Goal: Transaction & Acquisition: Purchase product/service

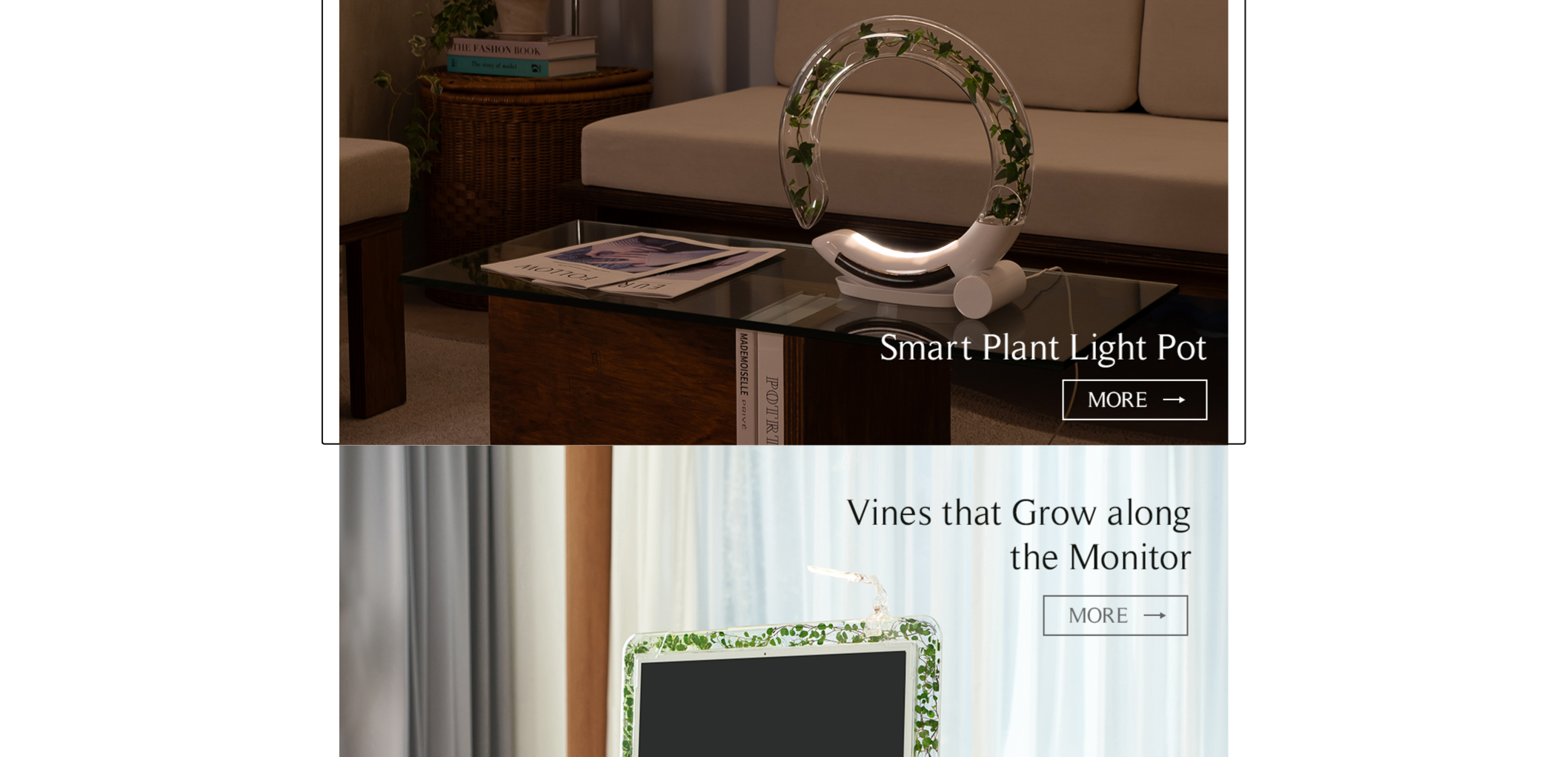
scroll to position [247, 0]
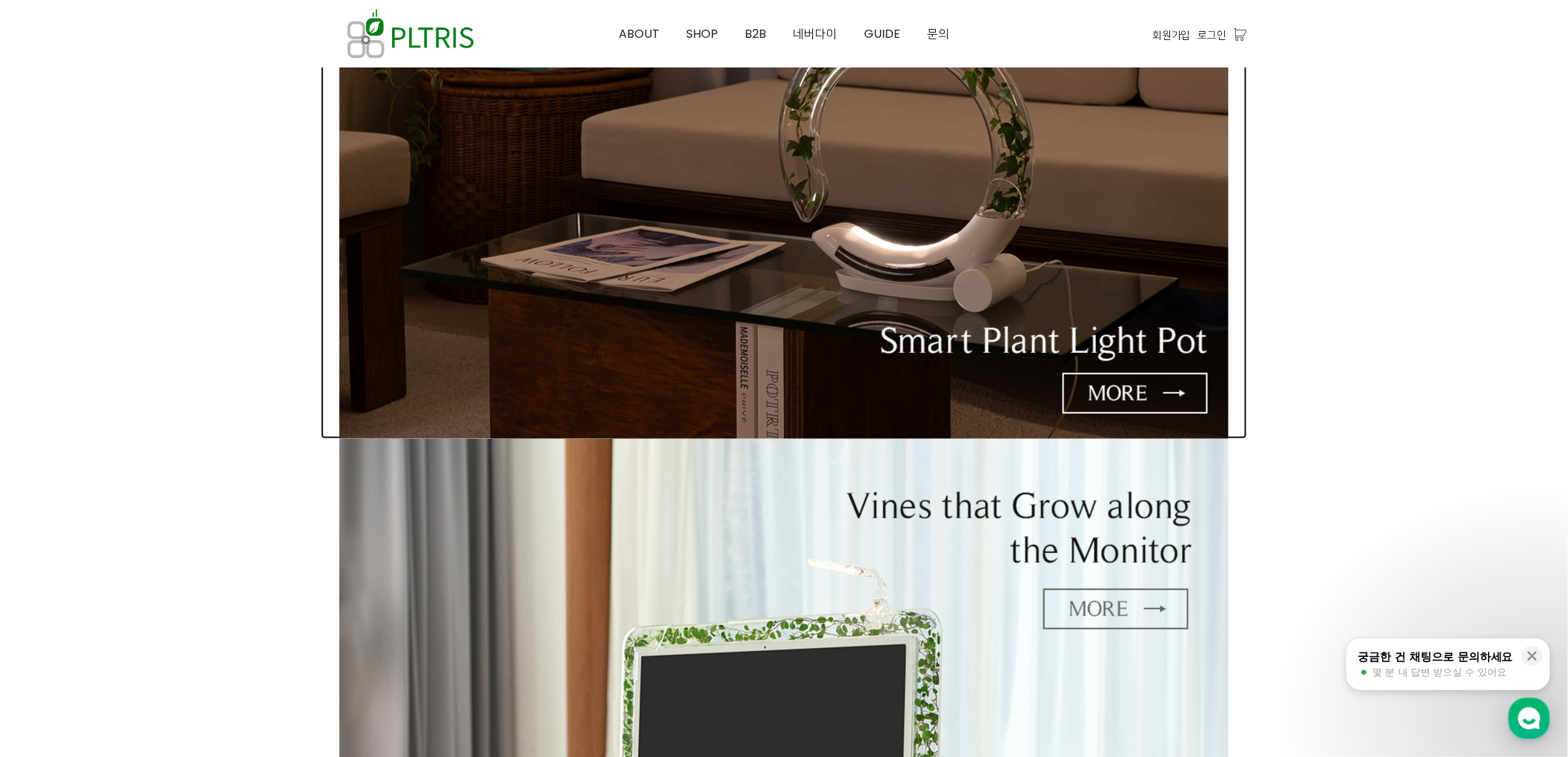
click at [911, 252] on img at bounding box center [784, 144] width 889 height 588
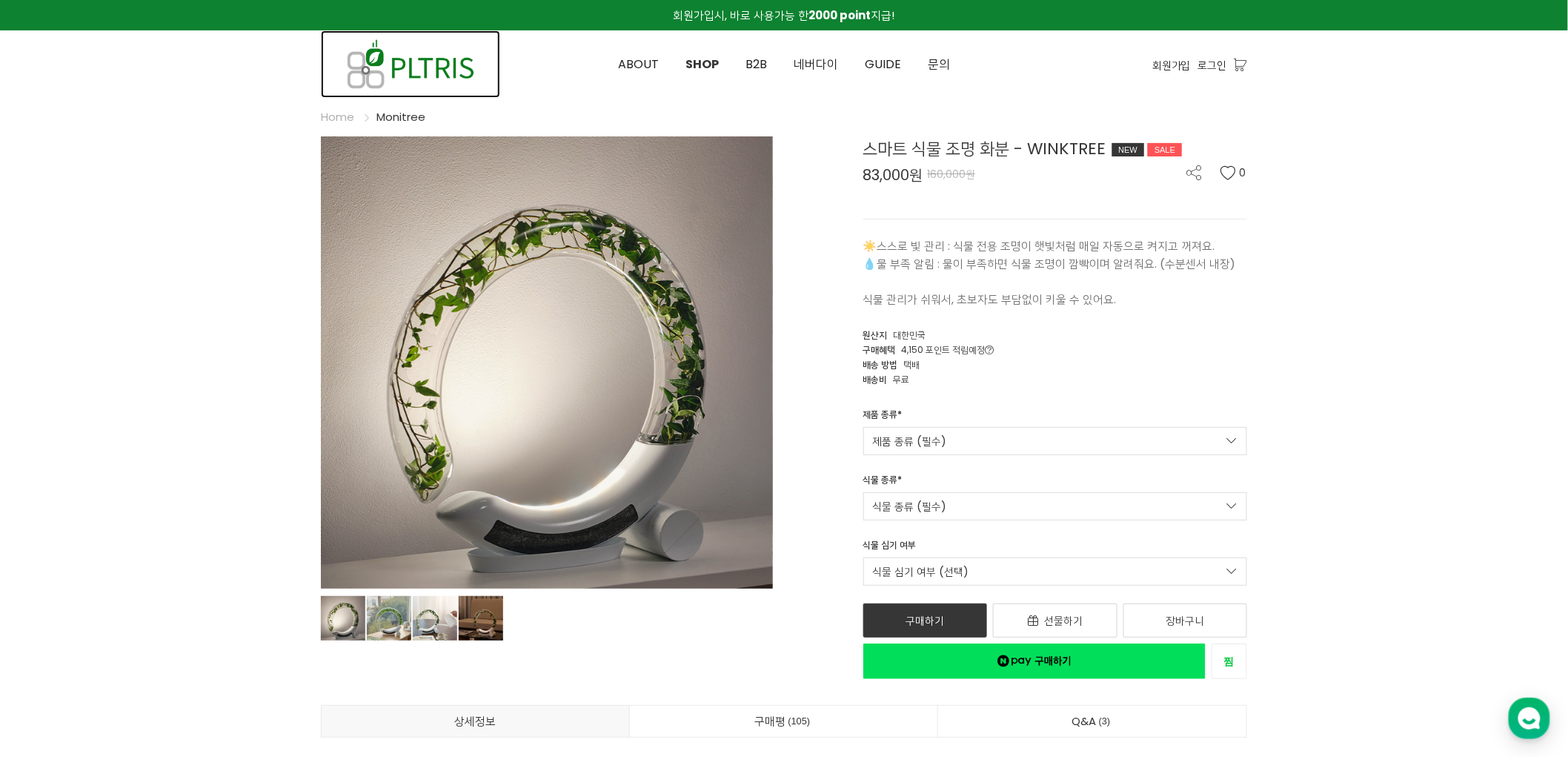
click at [485, 60] on img at bounding box center [410, 64] width 179 height 68
click at [464, 63] on img at bounding box center [410, 64] width 179 height 68
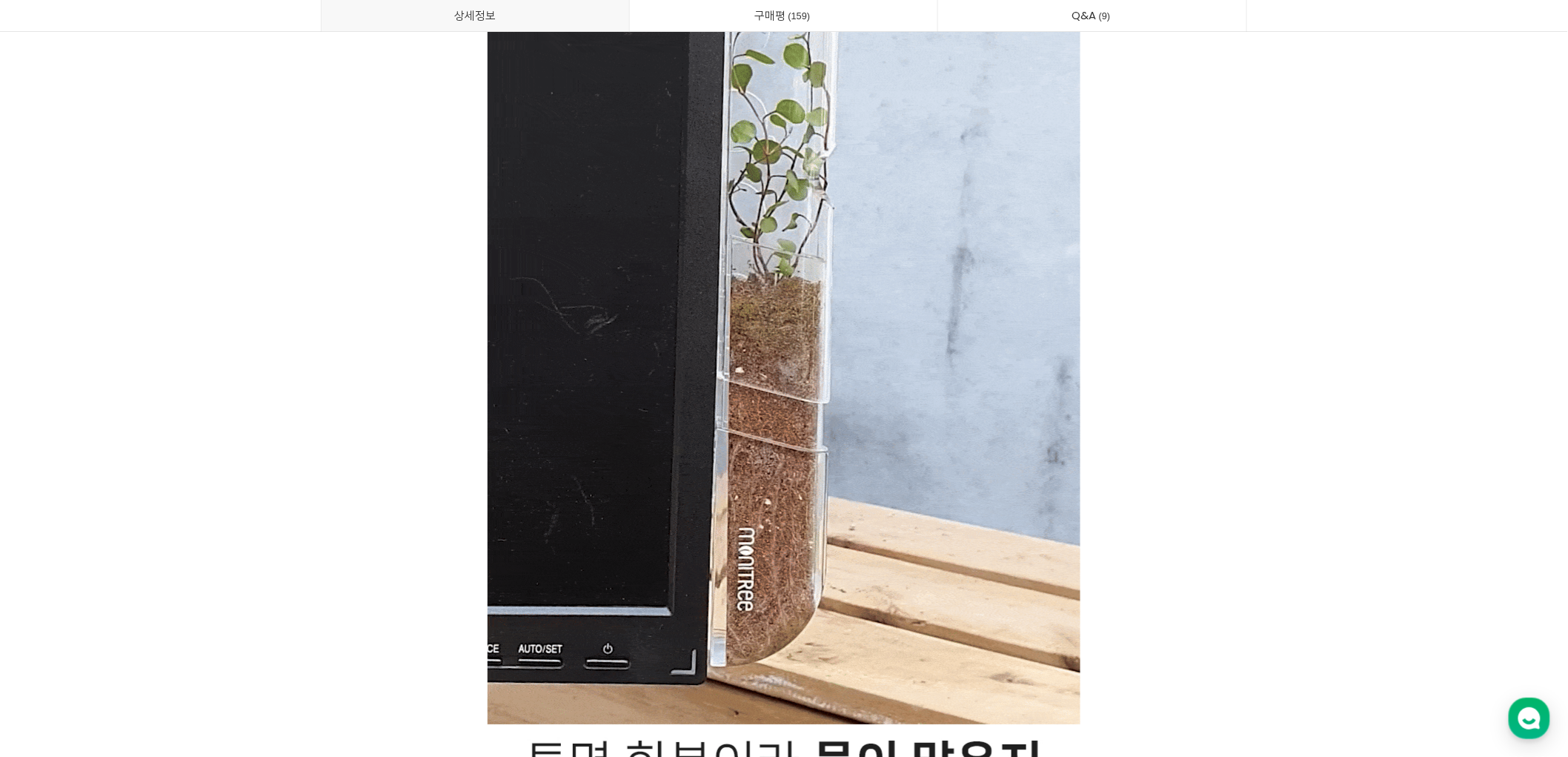
scroll to position [16143, 0]
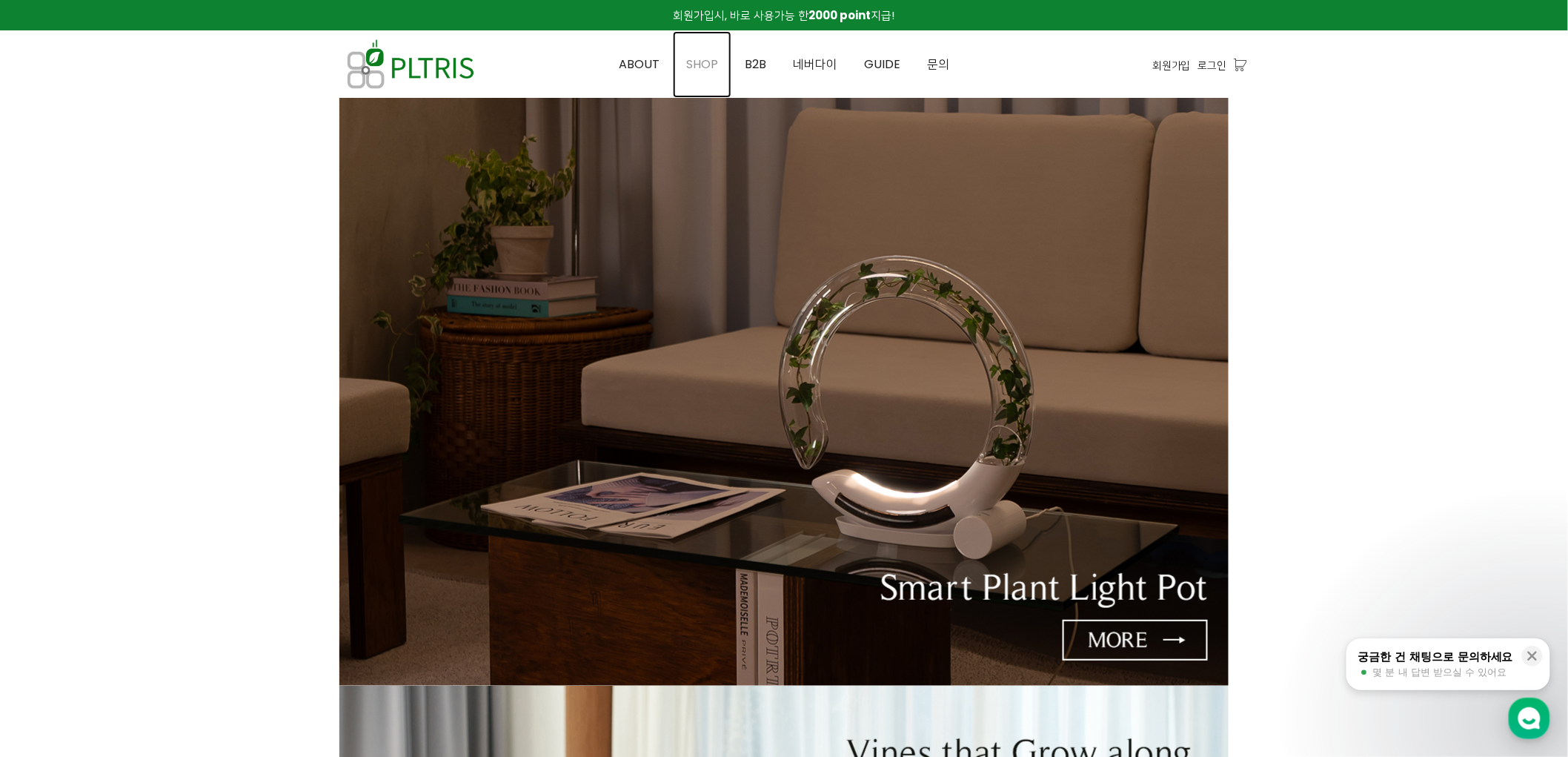
click at [711, 61] on span "SHOP" at bounding box center [702, 63] width 32 height 17
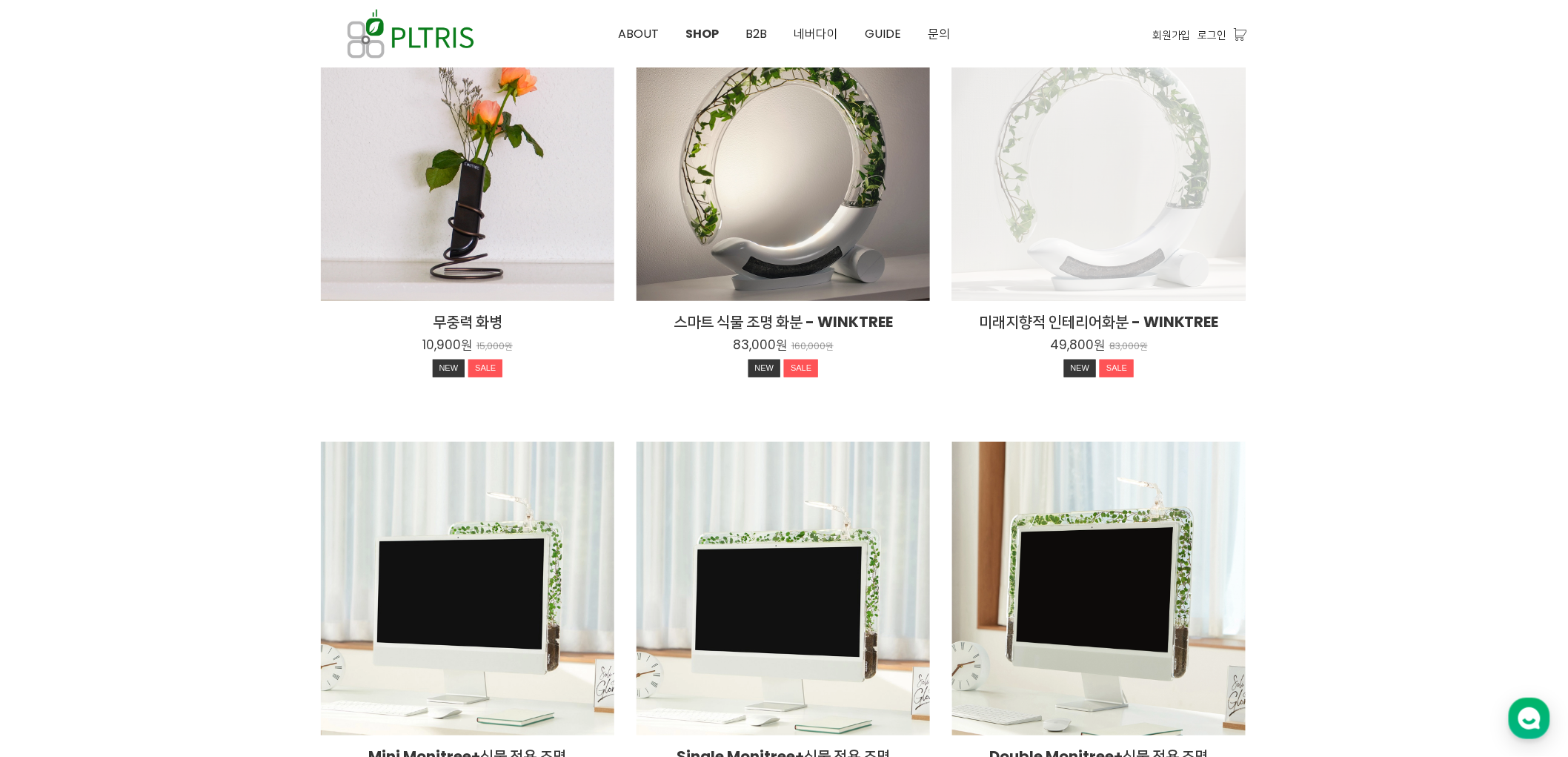
scroll to position [164, 0]
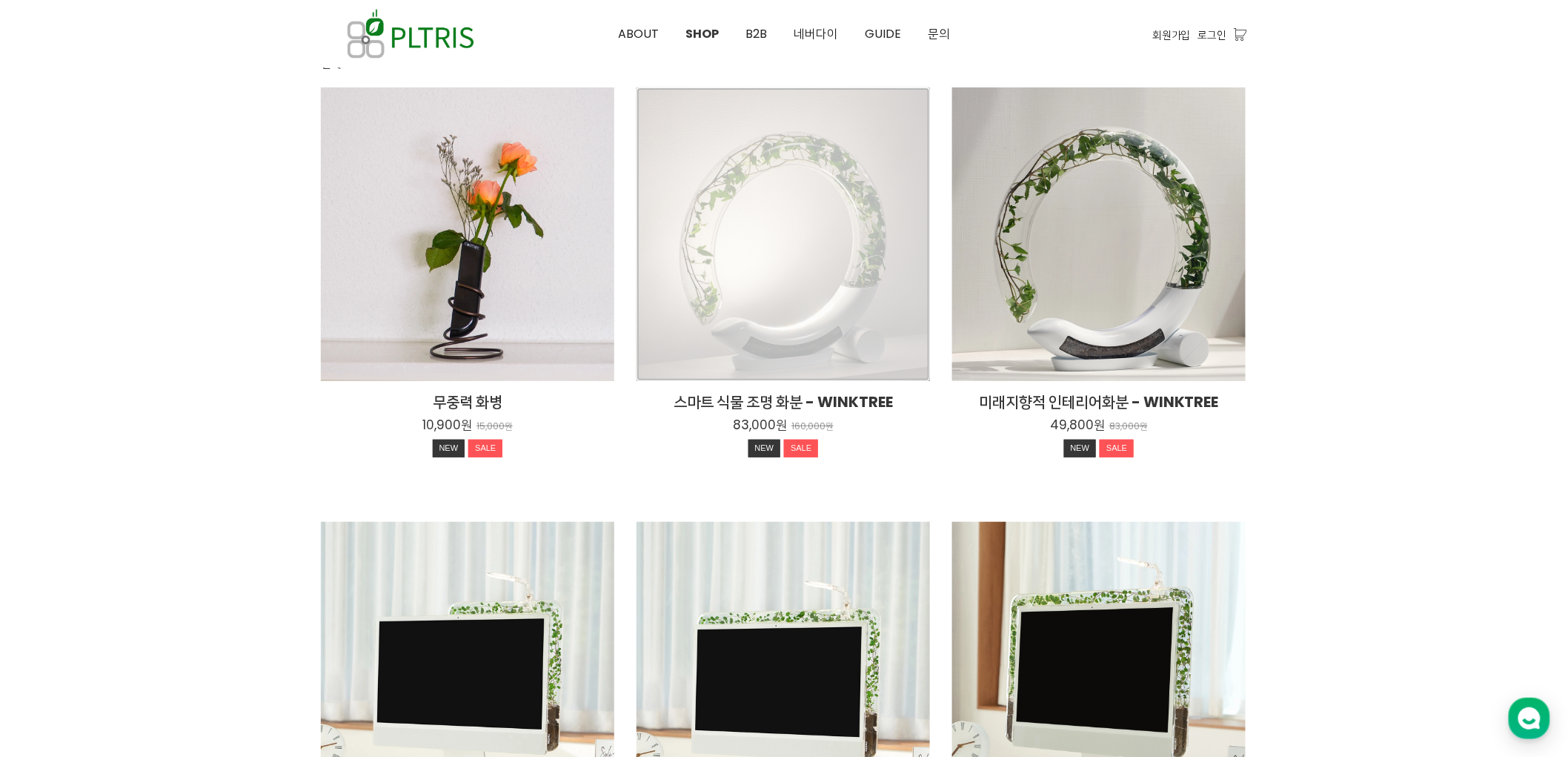
click at [777, 129] on div "스마트 식물 조명 화분 - WINKTREE 83,000원 160,000원 NEW SALE" at bounding box center [783, 234] width 293 height 293
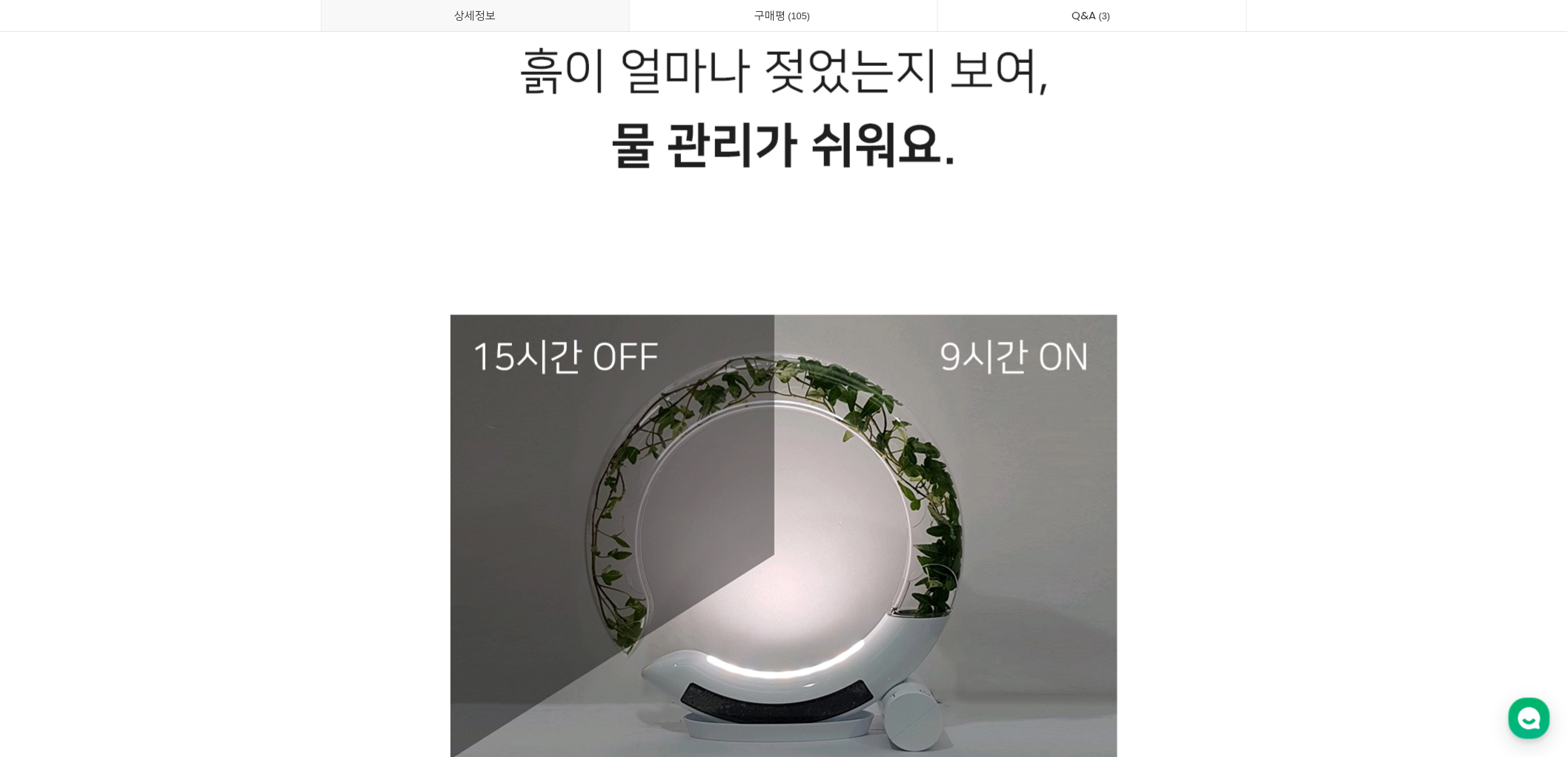
scroll to position [8071, 0]
